Goal: Task Accomplishment & Management: Complete application form

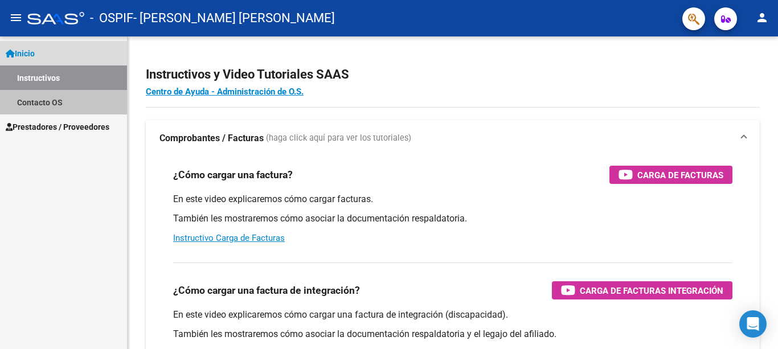
click at [70, 106] on link "Contacto OS" at bounding box center [63, 102] width 127 height 25
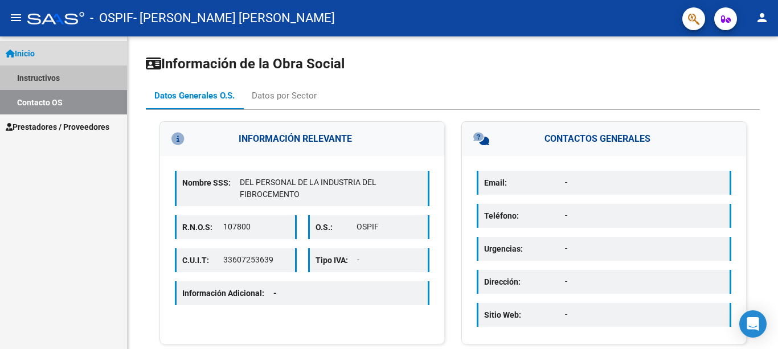
click at [72, 75] on link "Instructivos" at bounding box center [63, 78] width 127 height 25
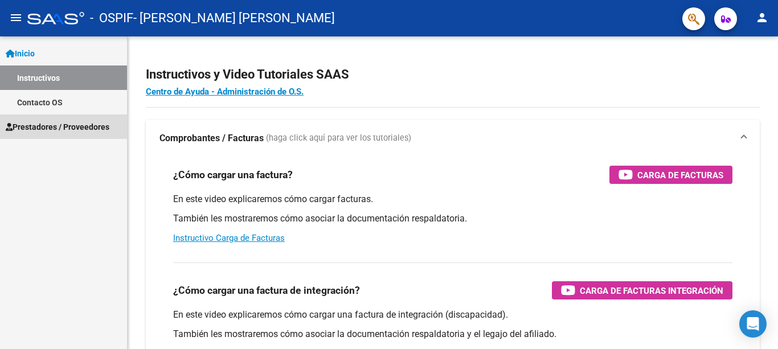
click at [71, 127] on span "Prestadores / Proveedores" at bounding box center [58, 127] width 104 height 13
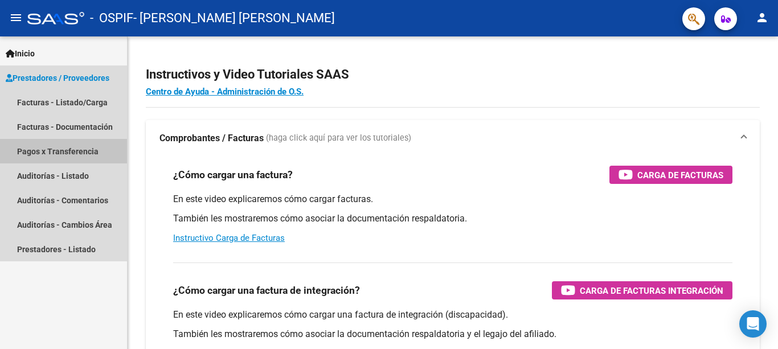
click at [73, 152] on link "Pagos x Transferencia" at bounding box center [63, 151] width 127 height 25
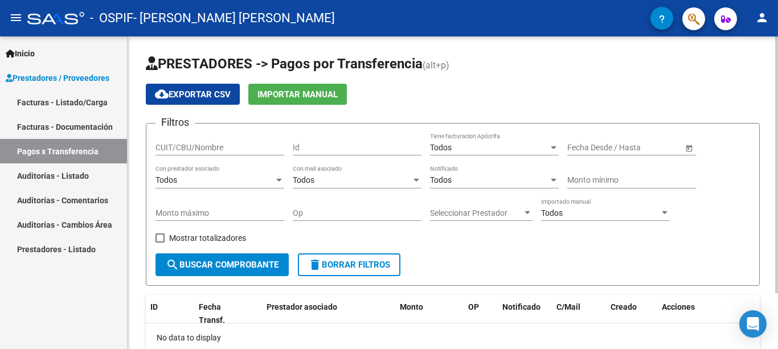
scroll to position [68, 0]
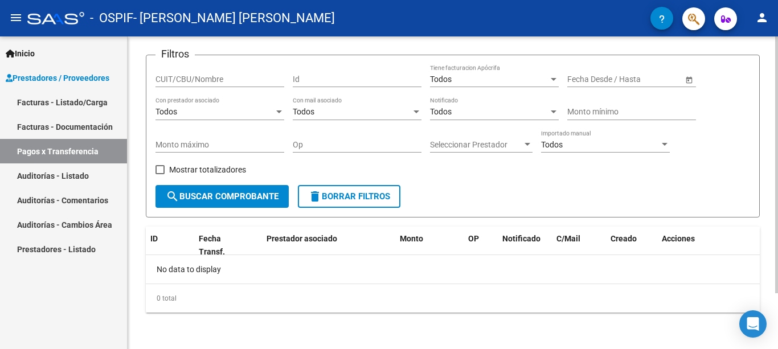
click at [769, 301] on div at bounding box center [776, 192] width 3 height 313
click at [233, 77] on input "CUIT/CBU/Nombre" at bounding box center [220, 80] width 129 height 10
type input "23307803704"
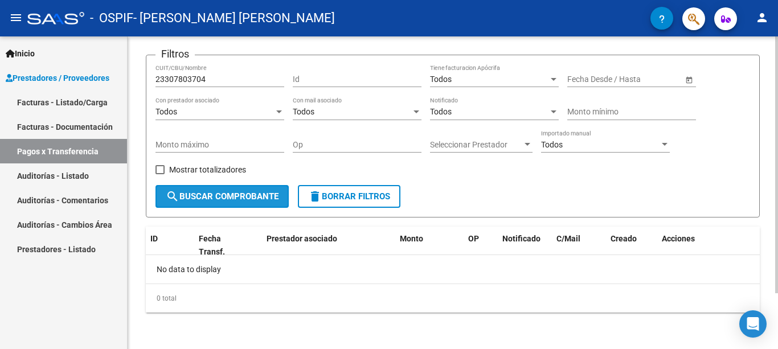
click at [234, 206] on button "search Buscar Comprobante" at bounding box center [222, 196] width 133 height 23
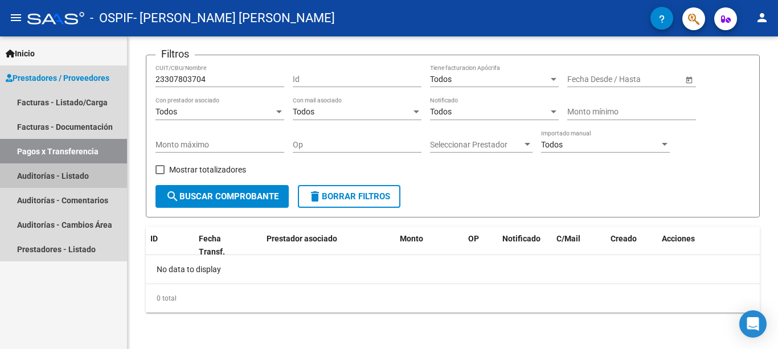
click at [72, 174] on link "Auditorías - Listado" at bounding box center [63, 176] width 127 height 25
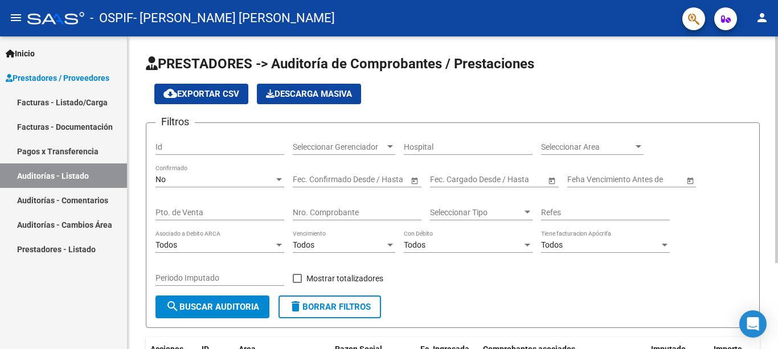
scroll to position [119, 0]
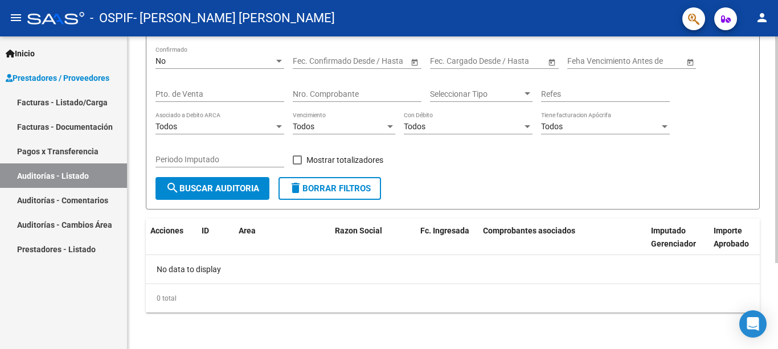
click at [769, 294] on div at bounding box center [776, 192] width 3 height 313
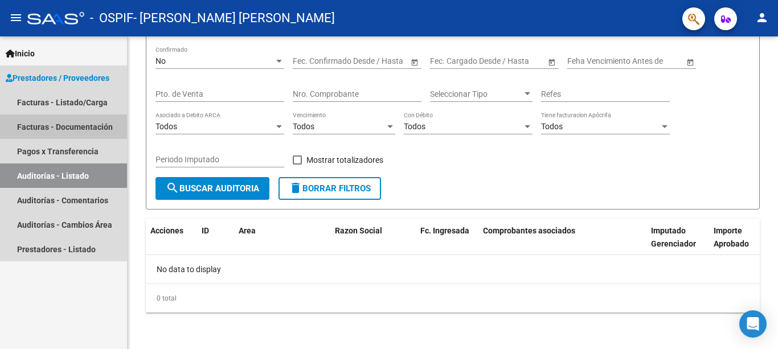
click at [80, 129] on link "Facturas - Documentación" at bounding box center [63, 127] width 127 height 25
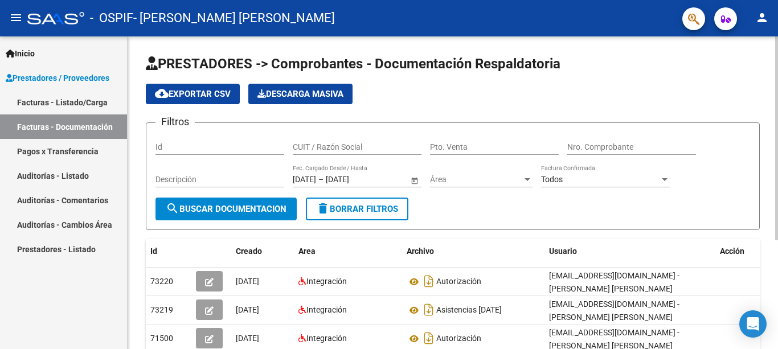
scroll to position [168, 0]
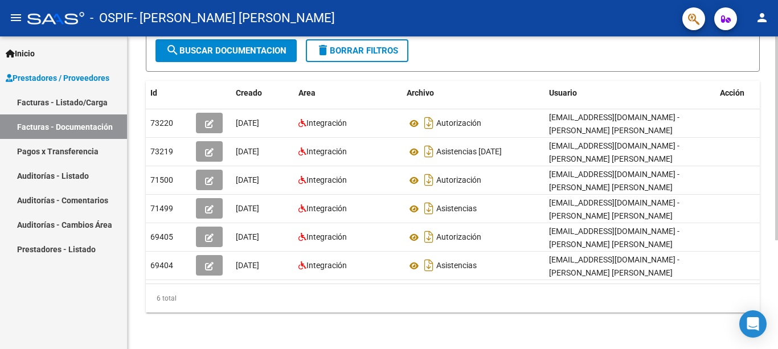
click at [769, 283] on div at bounding box center [776, 192] width 3 height 313
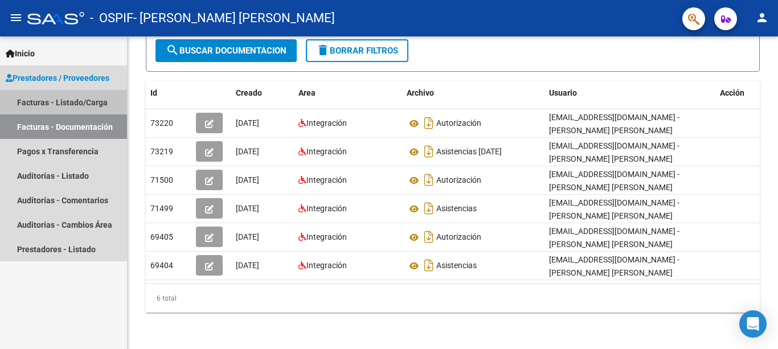
click at [80, 100] on link "Facturas - Listado/Carga" at bounding box center [63, 102] width 127 height 25
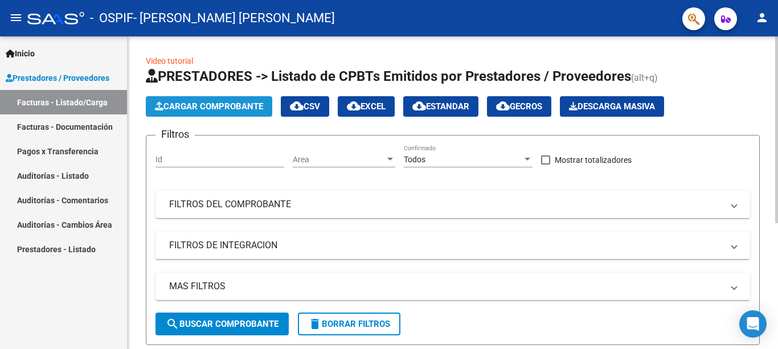
click at [221, 107] on span "Cargar Comprobante" at bounding box center [209, 106] width 108 height 10
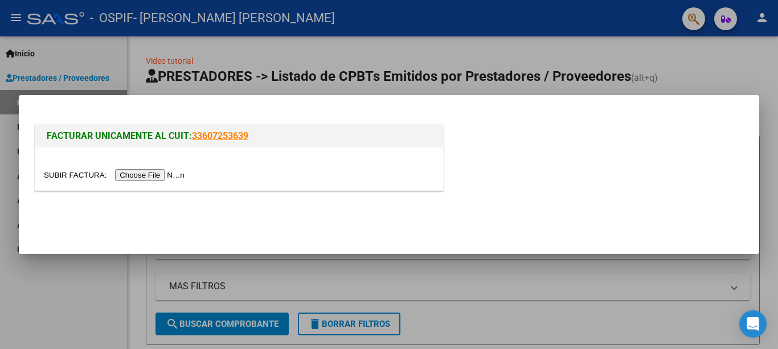
click at [154, 176] on input "file" at bounding box center [116, 175] width 144 height 12
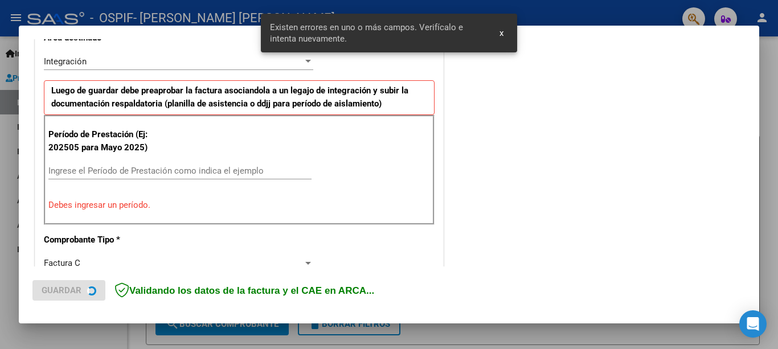
scroll to position [283, 0]
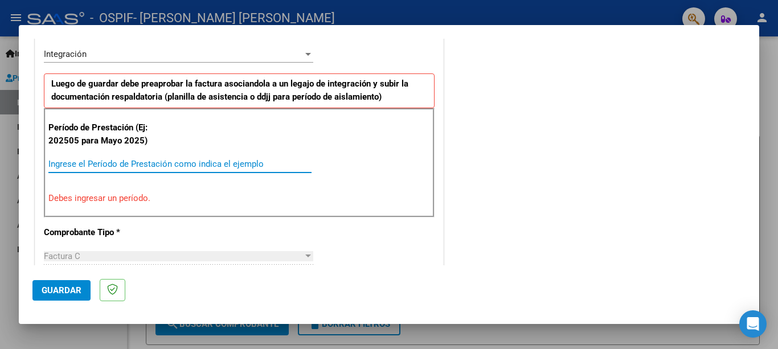
click at [102, 161] on input "Ingrese el Período de Prestación como indica el ejemplo" at bounding box center [179, 164] width 263 height 10
click at [55, 288] on span "Guardar" at bounding box center [62, 290] width 40 height 10
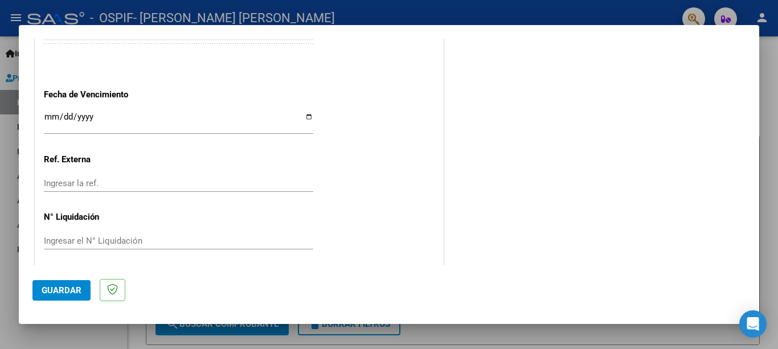
scroll to position [806, 0]
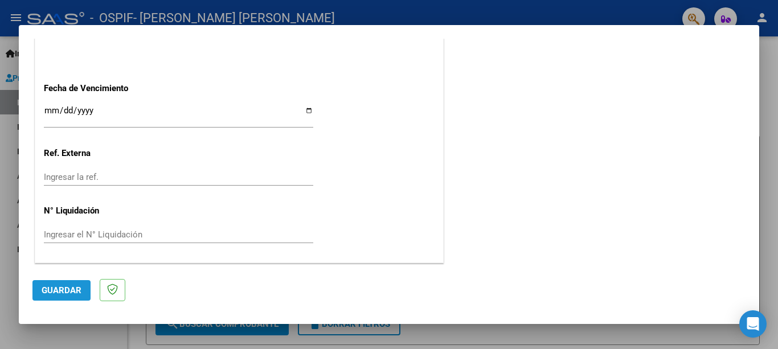
click at [60, 287] on span "Guardar" at bounding box center [62, 290] width 40 height 10
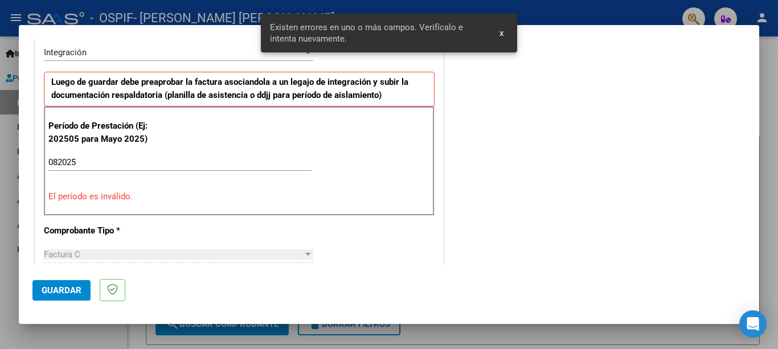
scroll to position [283, 0]
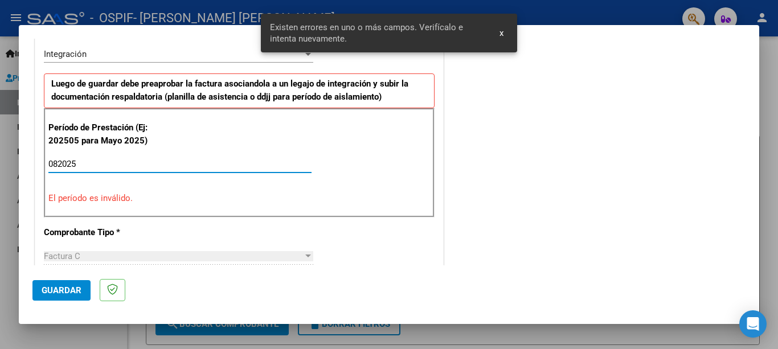
click at [58, 164] on input "082025" at bounding box center [179, 164] width 263 height 10
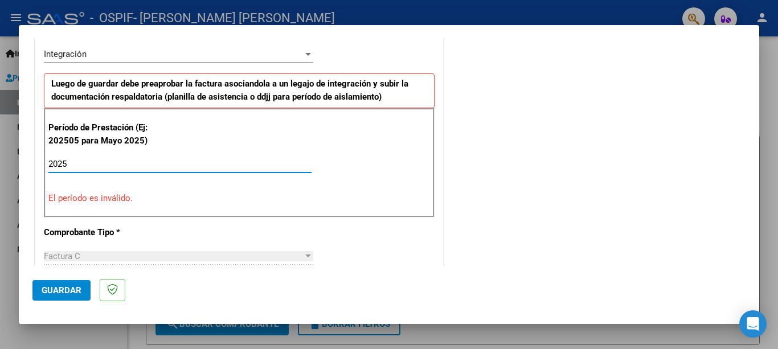
click at [81, 167] on input "2025" at bounding box center [179, 164] width 263 height 10
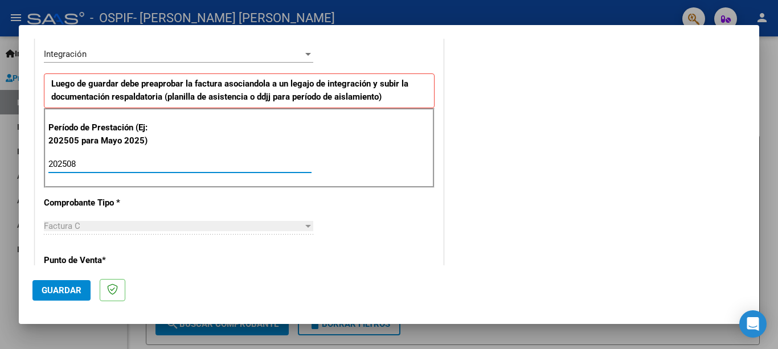
type input "202508"
click at [67, 291] on span "Guardar" at bounding box center [62, 290] width 40 height 10
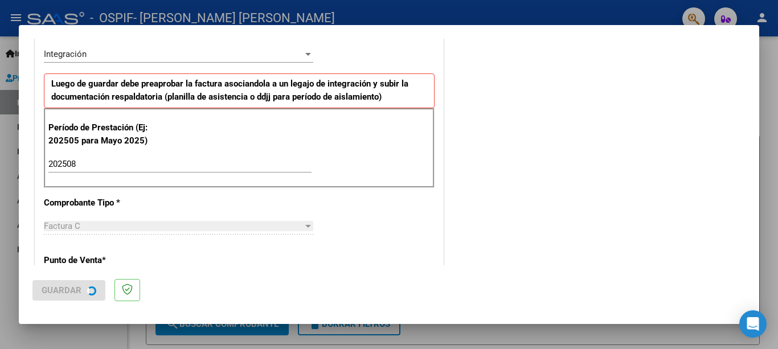
scroll to position [0, 0]
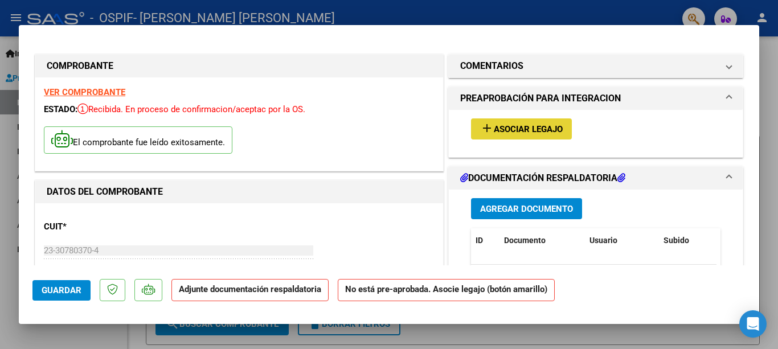
click at [512, 126] on span "Asociar Legajo" at bounding box center [528, 129] width 69 height 10
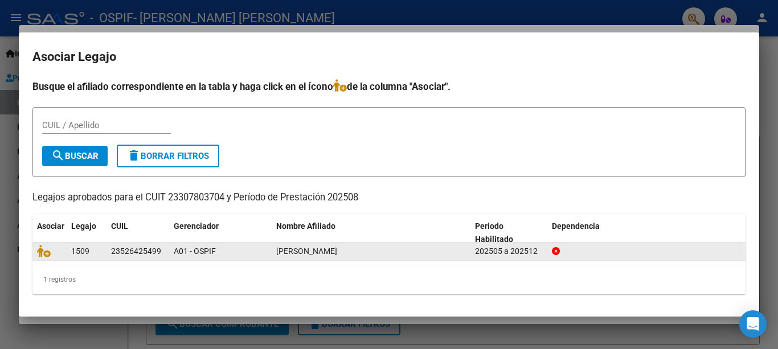
click at [144, 249] on div "23526425499" at bounding box center [136, 251] width 50 height 13
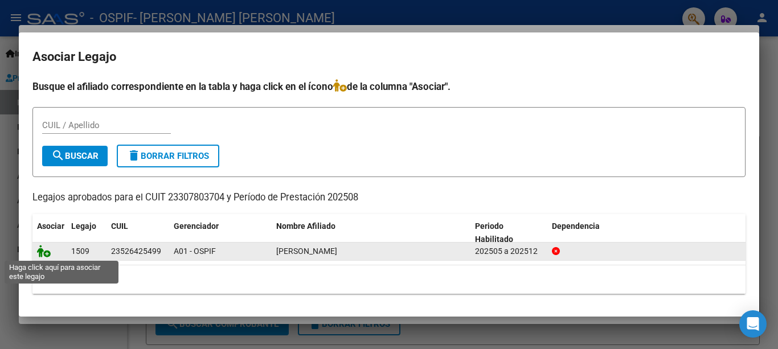
click at [48, 251] on icon at bounding box center [44, 251] width 14 height 13
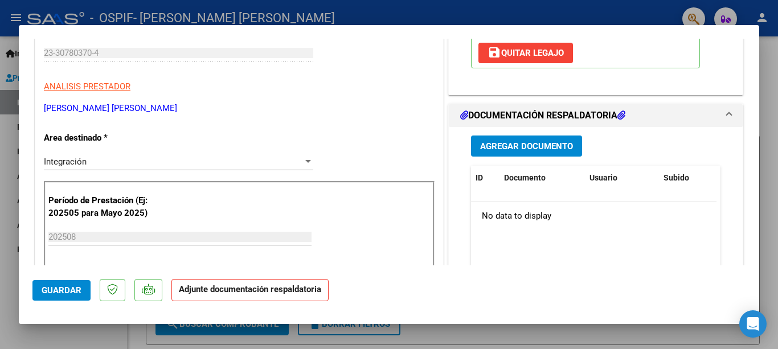
scroll to position [205, 0]
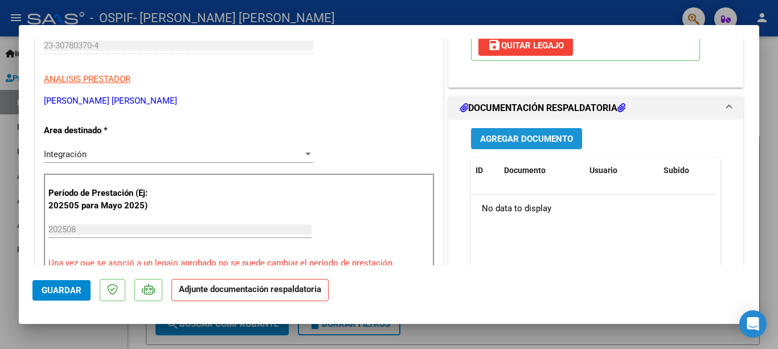
click at [519, 134] on span "Agregar Documento" at bounding box center [526, 139] width 93 height 10
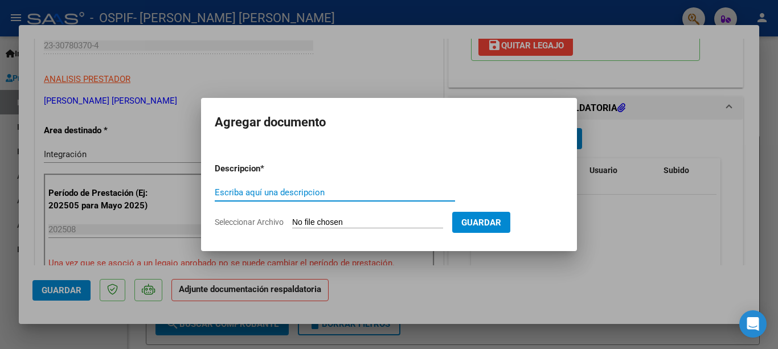
click at [407, 193] on input "Escriba aquí una descripcion" at bounding box center [335, 192] width 240 height 10
type input "S"
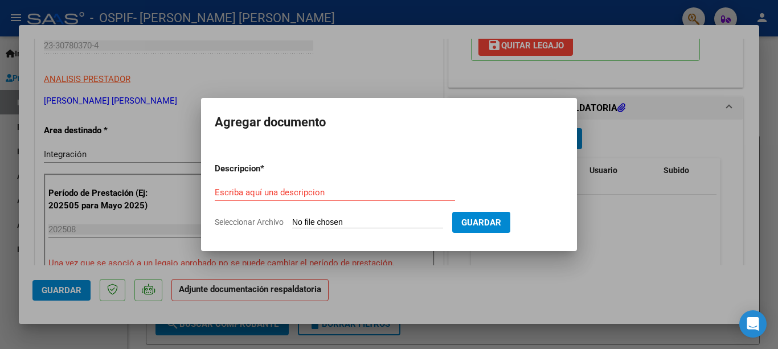
click at [372, 221] on input "Seleccionar Archivo" at bounding box center [367, 223] width 151 height 11
type input "C:\fakepath\Asistencia [PERSON_NAME] [DATE].pdf"
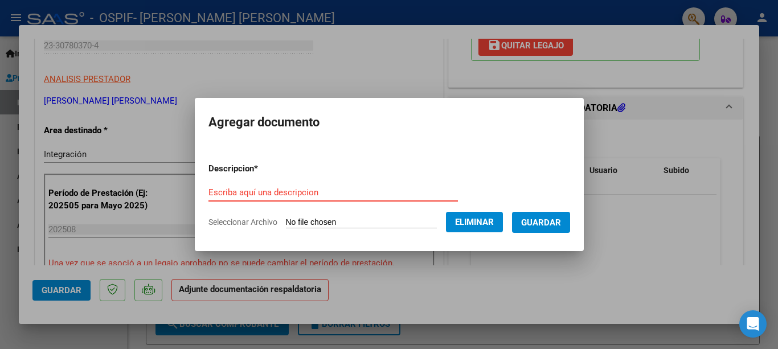
click at [411, 193] on input "Escriba aquí una descripcion" at bounding box center [334, 192] width 250 height 10
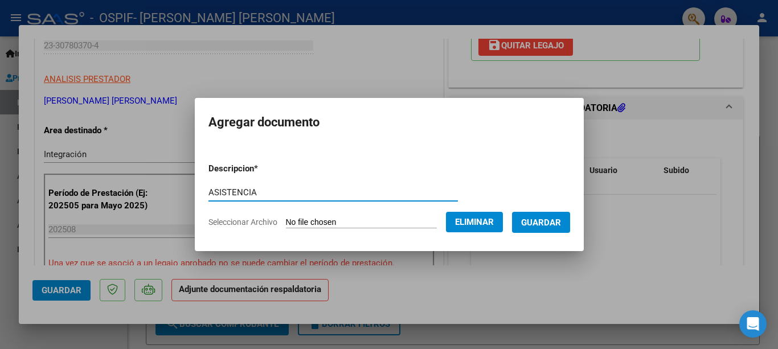
type input "ASISTENCIA"
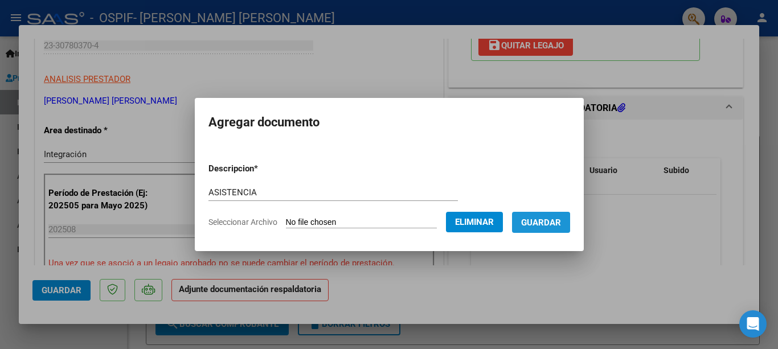
click at [528, 227] on span "Guardar" at bounding box center [541, 223] width 40 height 10
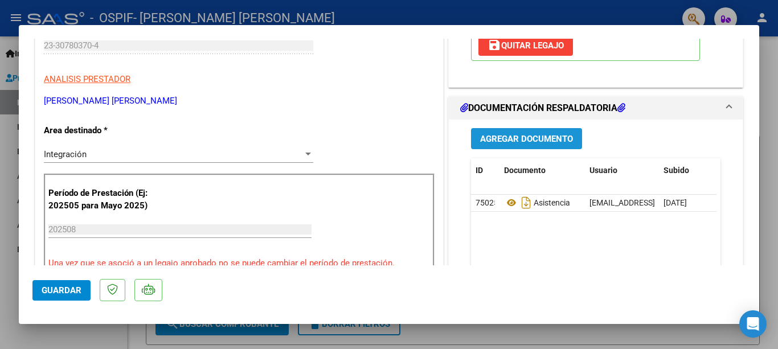
click at [561, 142] on span "Agregar Documento" at bounding box center [526, 139] width 93 height 10
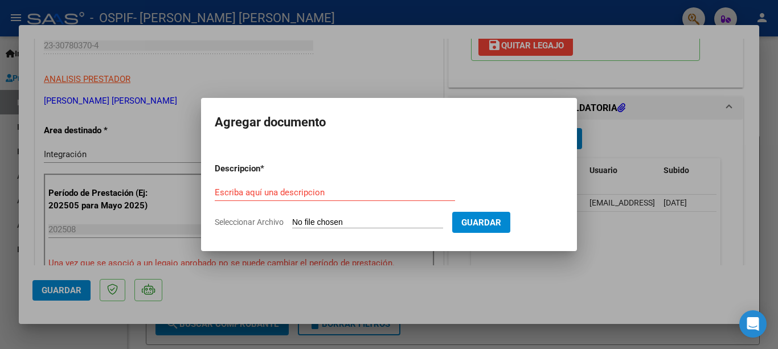
click at [382, 220] on input "Seleccionar Archivo" at bounding box center [367, 223] width 151 height 11
type input "C:\fakepath\[PERSON_NAME] 2025 AUTORIZACIÓN.jpg"
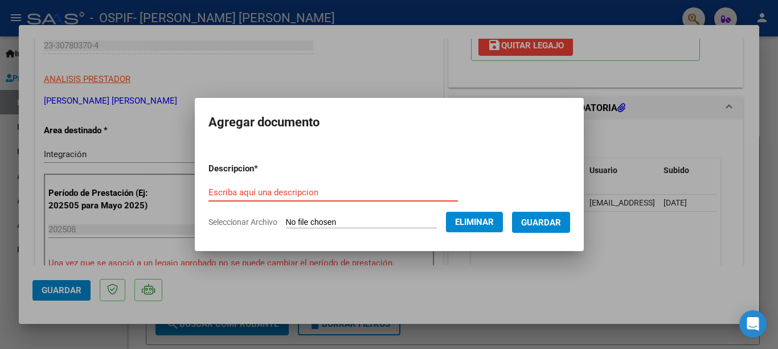
click at [448, 191] on input "Escriba aquí una descripcion" at bounding box center [334, 192] width 250 height 10
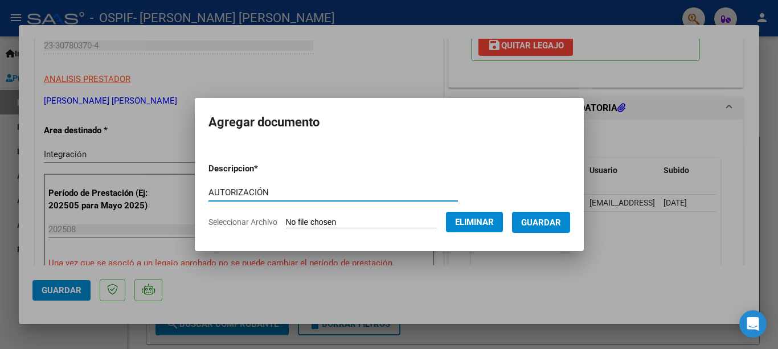
type input "AUTORIZACIÓN"
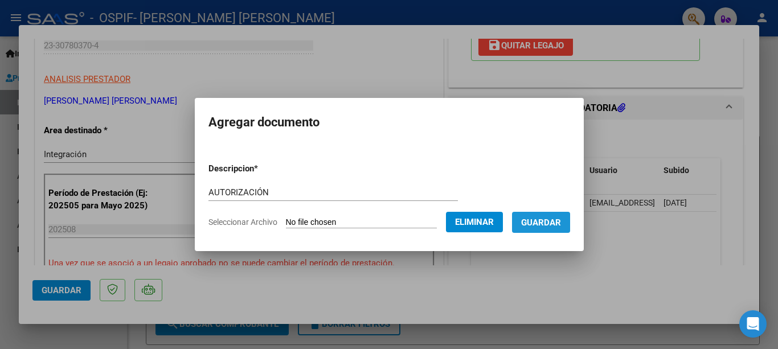
click at [552, 218] on span "Guardar" at bounding box center [541, 223] width 40 height 10
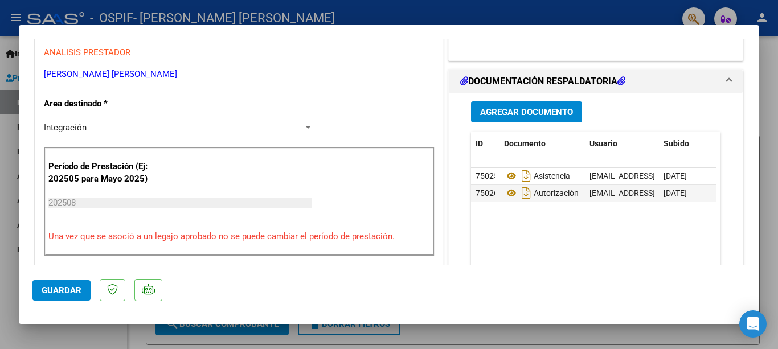
scroll to position [206, 0]
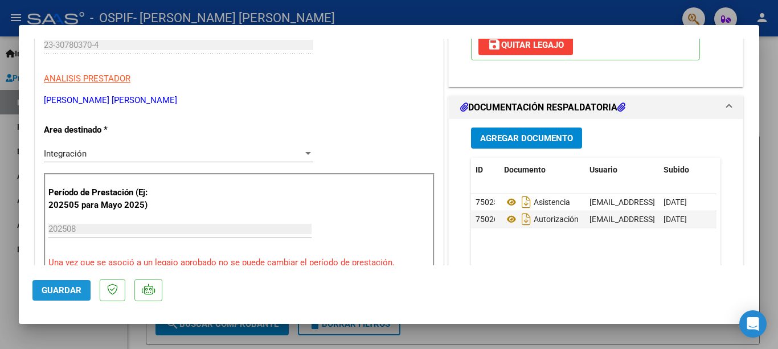
click at [59, 300] on button "Guardar" at bounding box center [61, 290] width 58 height 21
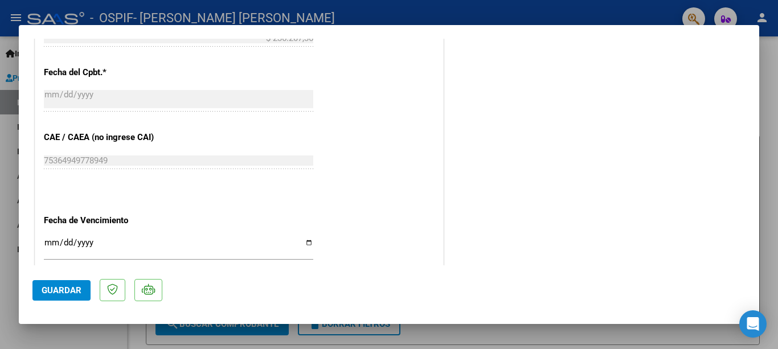
scroll to position [727, 0]
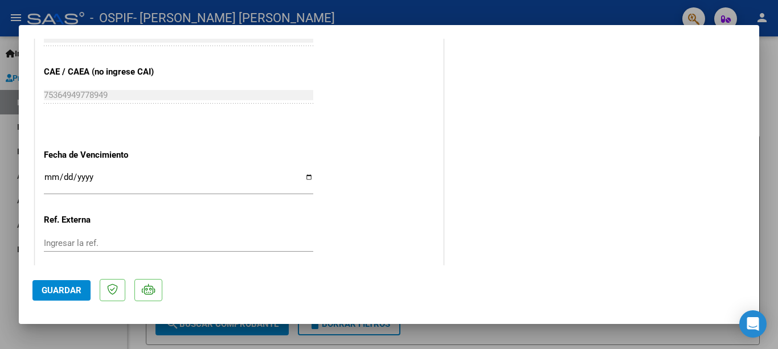
click at [84, 340] on div at bounding box center [389, 174] width 778 height 349
type input "$ 0,00"
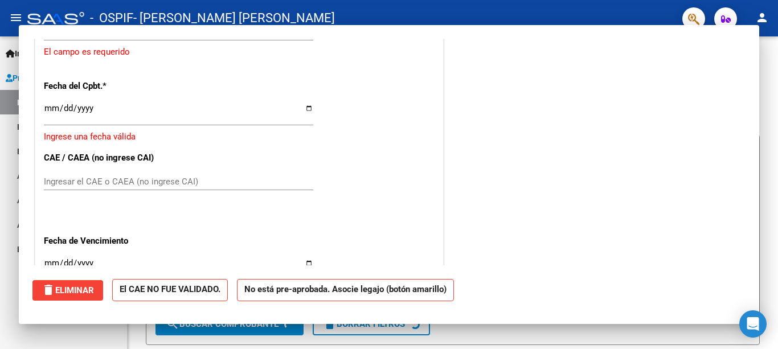
scroll to position [692, 0]
